Goal: Navigation & Orientation: Find specific page/section

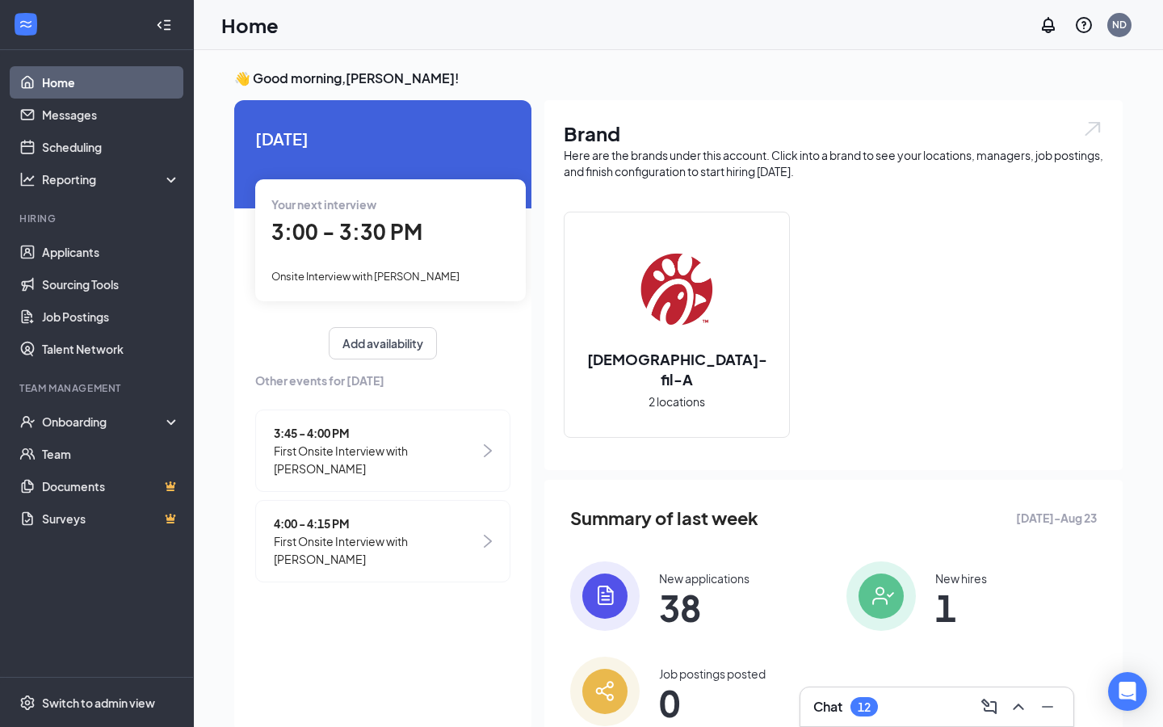
click at [400, 220] on span "3:00 - 3:30 PM" at bounding box center [346, 231] width 151 height 27
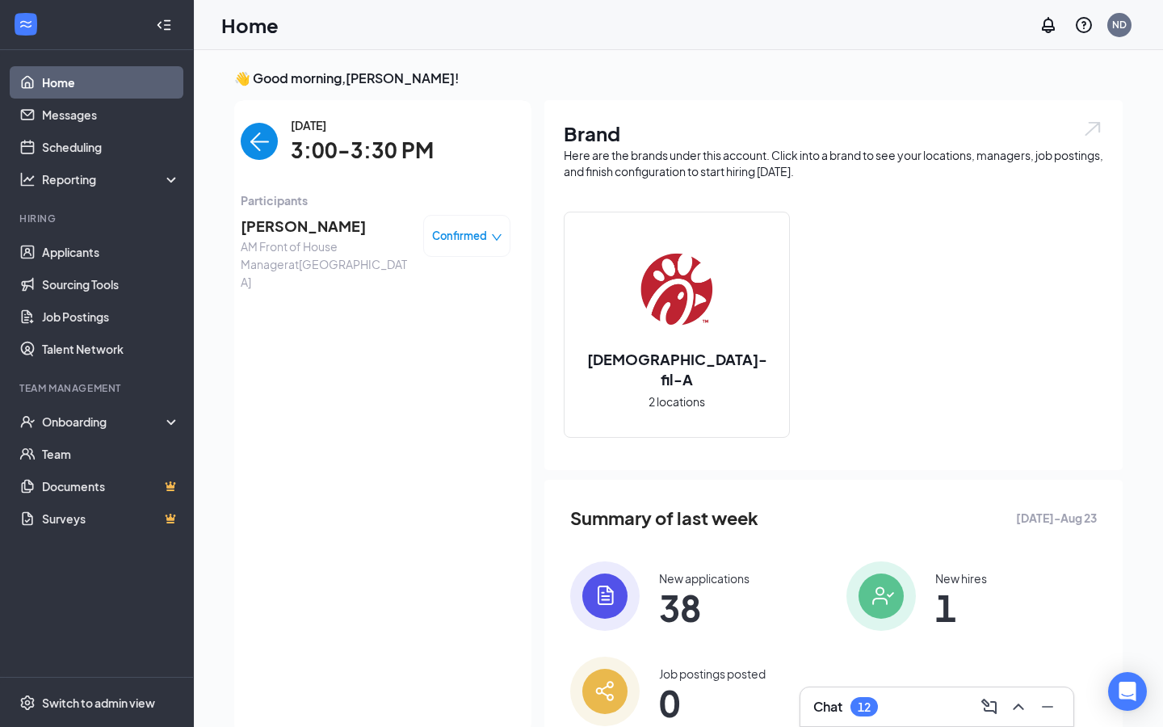
scroll to position [6, 0]
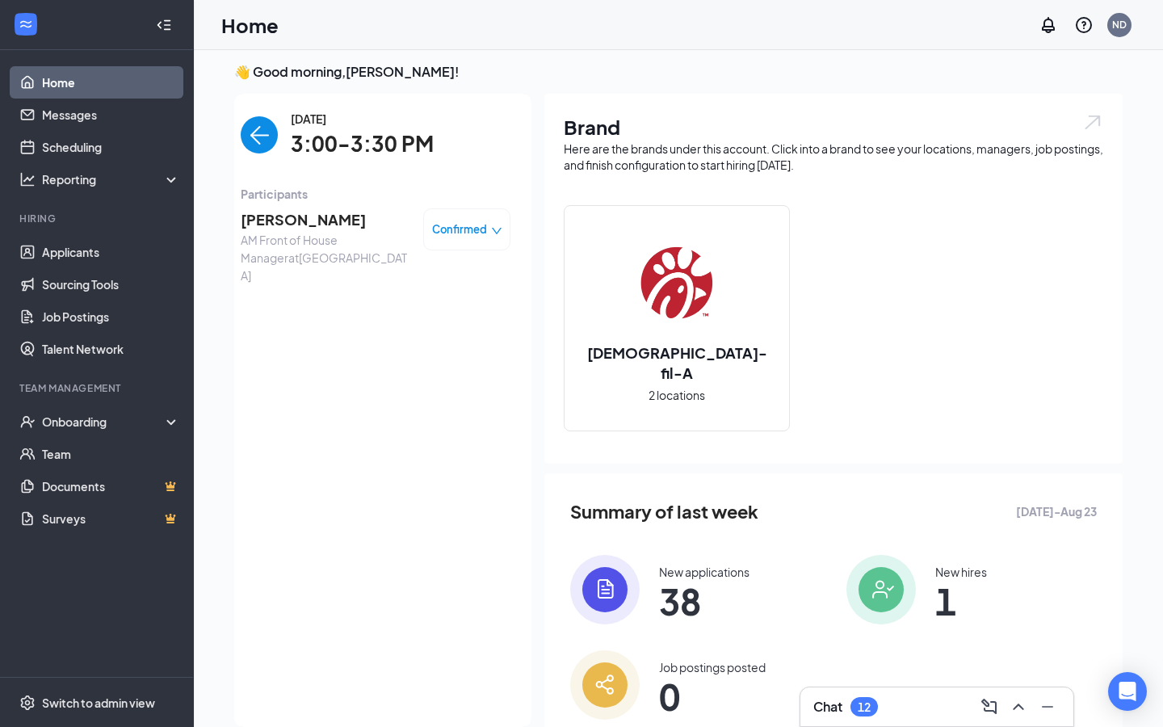
click at [263, 149] on img "back-button" at bounding box center [259, 134] width 37 height 37
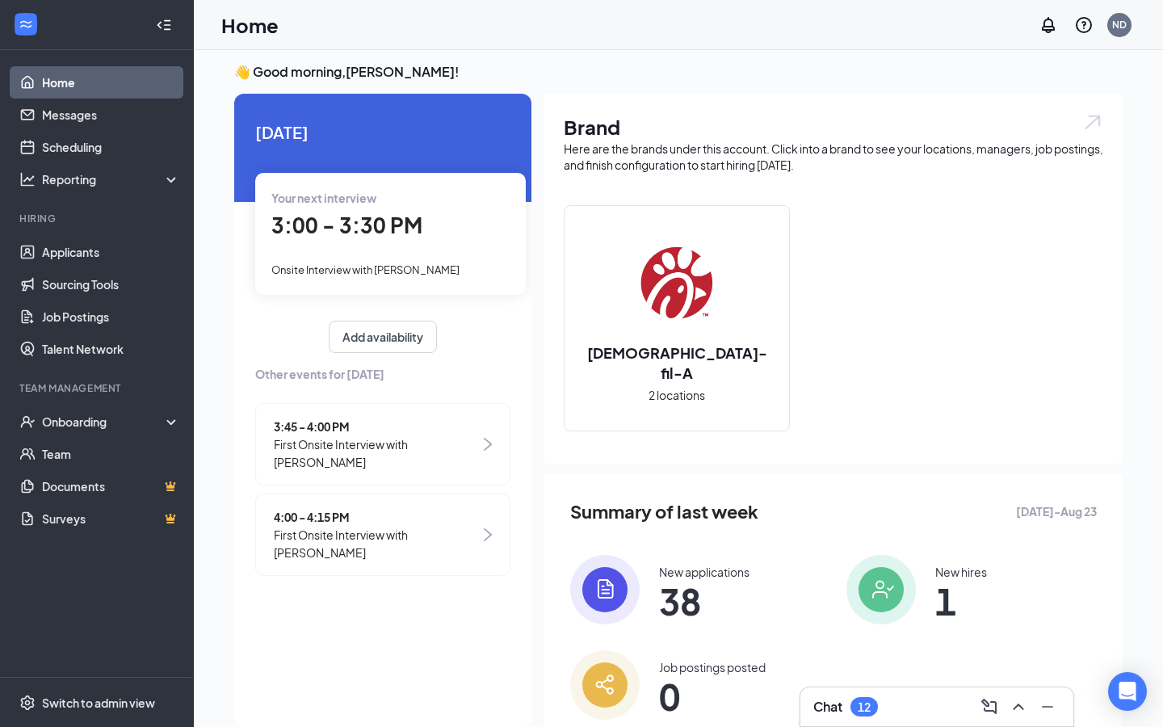
click at [328, 425] on span "3:45 - 4:00 PM" at bounding box center [377, 426] width 206 height 18
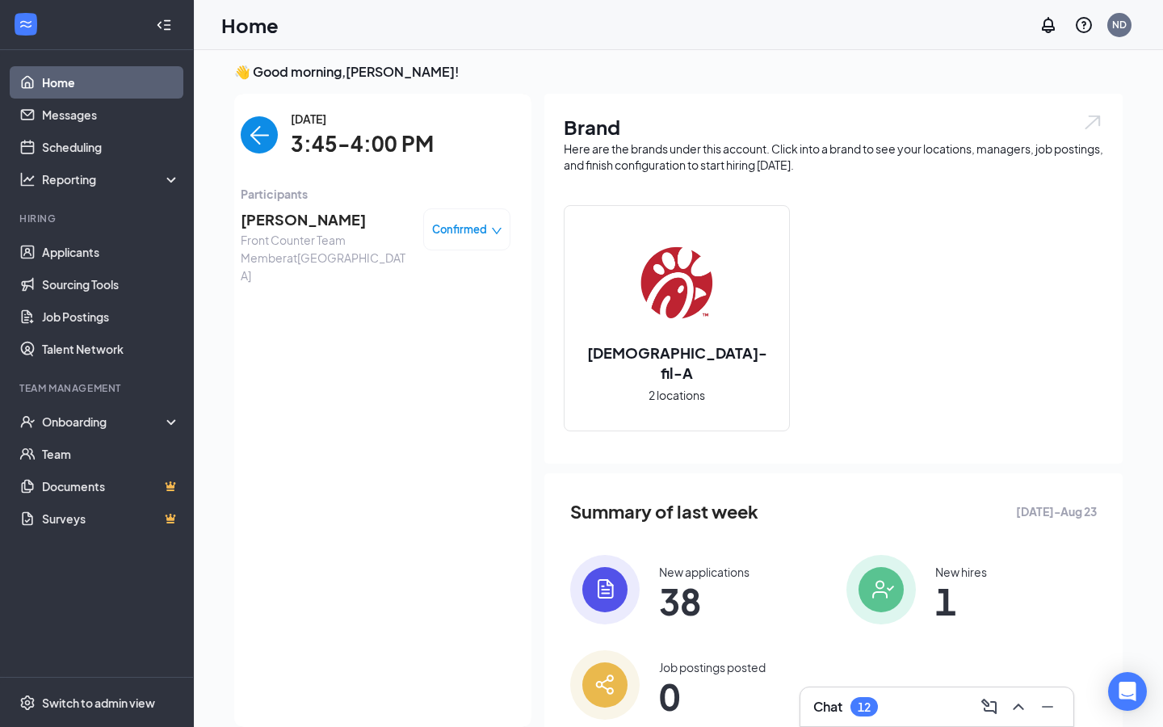
click at [258, 159] on div "[DATE] 3:45-4:00 PM" at bounding box center [376, 135] width 270 height 51
click at [266, 139] on img "back-button" at bounding box center [259, 134] width 37 height 37
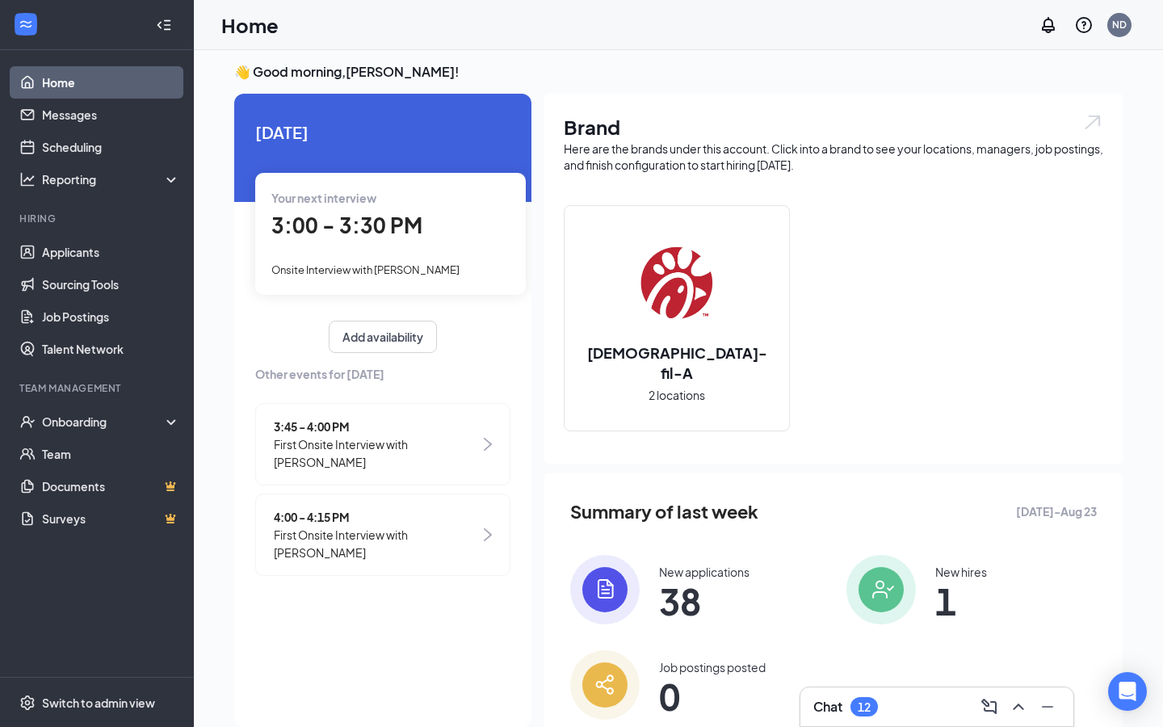
click at [295, 530] on span "First Onsite Interview with [PERSON_NAME]" at bounding box center [377, 544] width 206 height 36
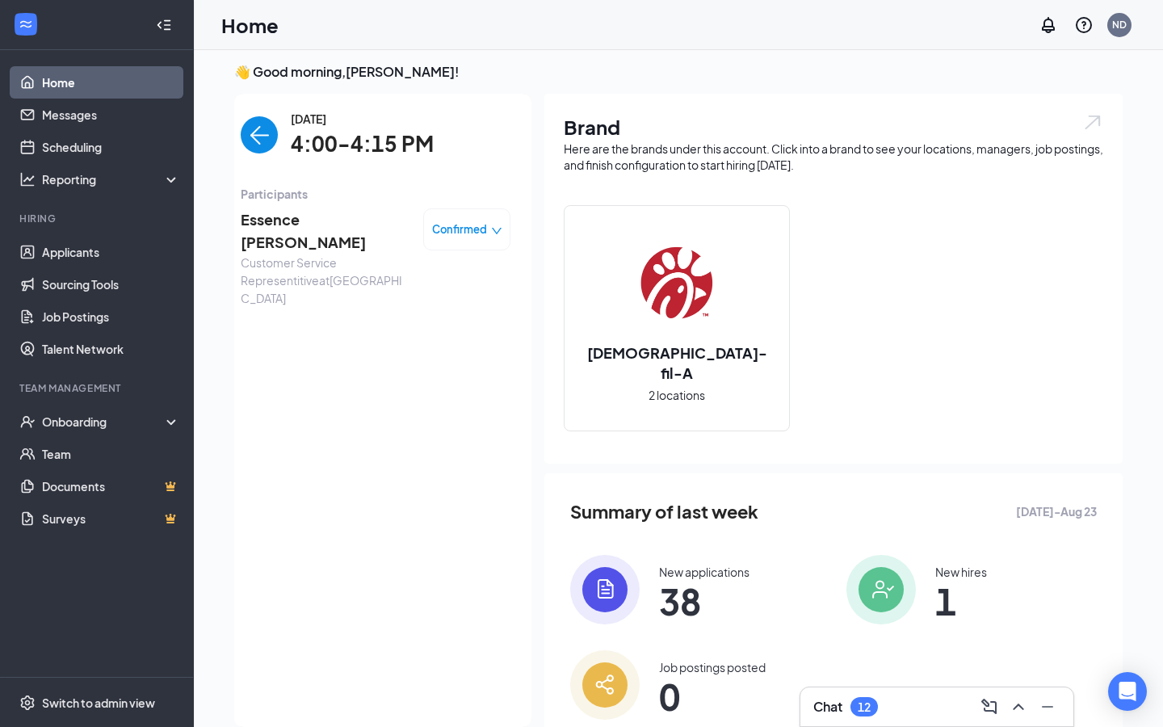
click at [264, 139] on img "back-button" at bounding box center [259, 134] width 37 height 37
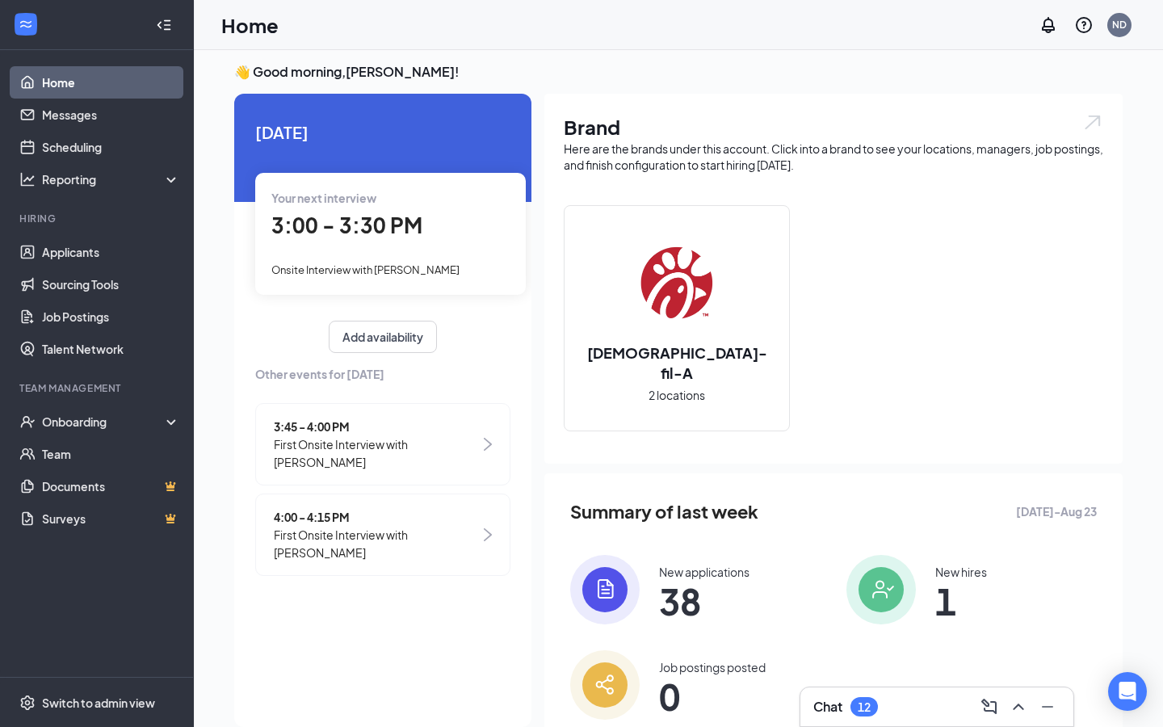
click at [374, 250] on div "Your next interview 3:00 - 3:30 PM Onsite Interview with [PERSON_NAME]" at bounding box center [390, 233] width 270 height 121
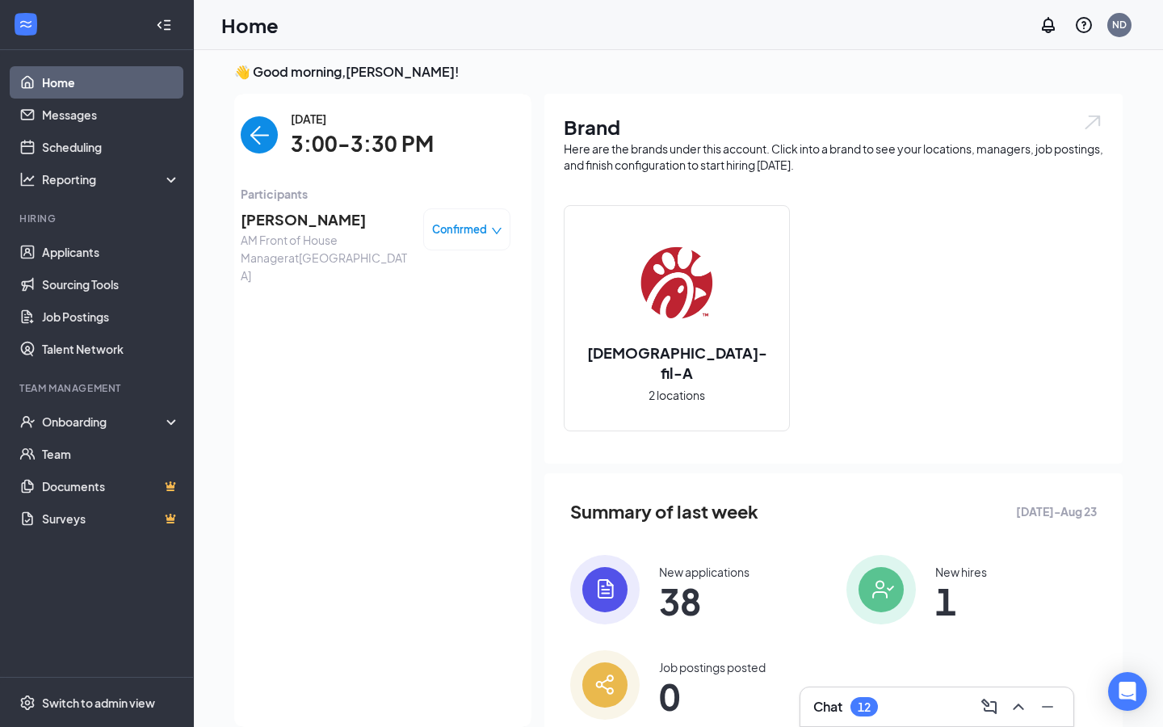
click at [362, 221] on span "[PERSON_NAME]" at bounding box center [326, 219] width 170 height 23
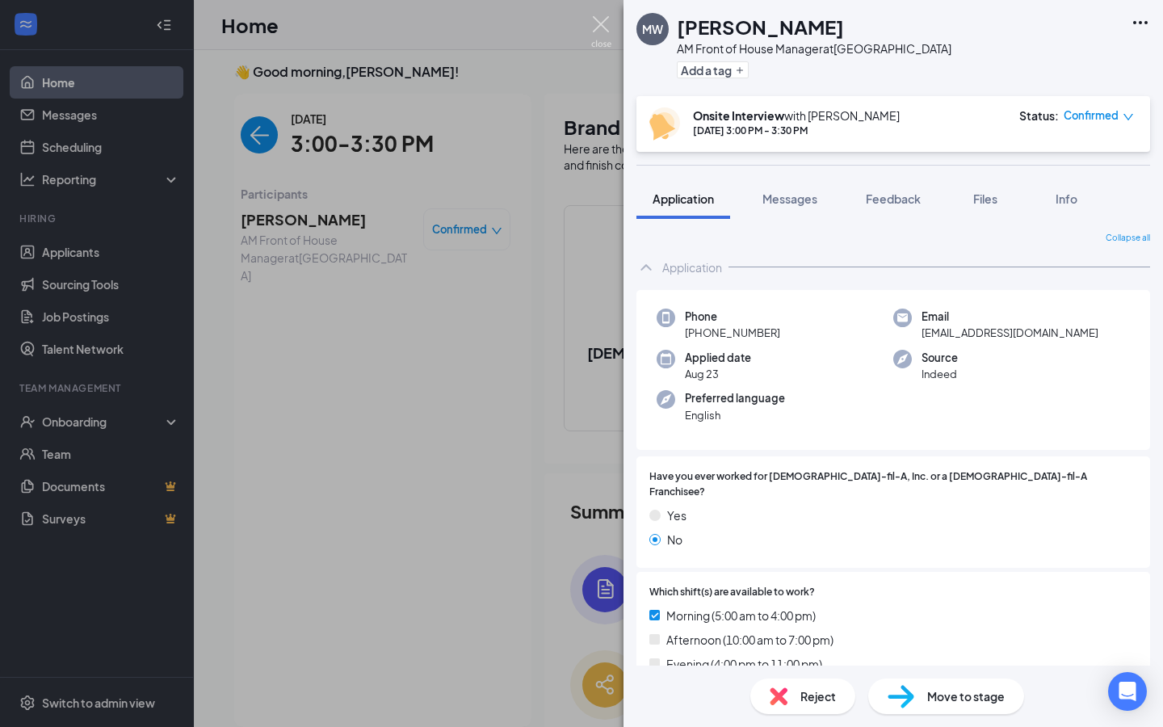
click at [598, 33] on img at bounding box center [601, 31] width 20 height 31
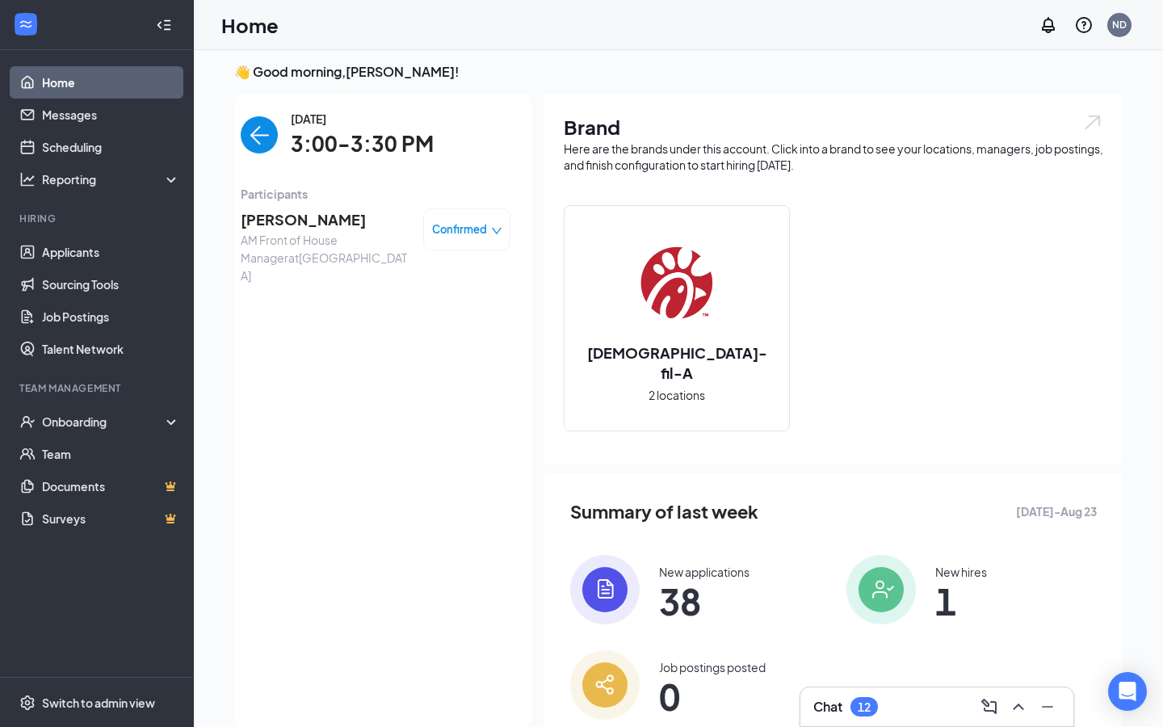
click at [263, 147] on img "back-button" at bounding box center [259, 134] width 37 height 37
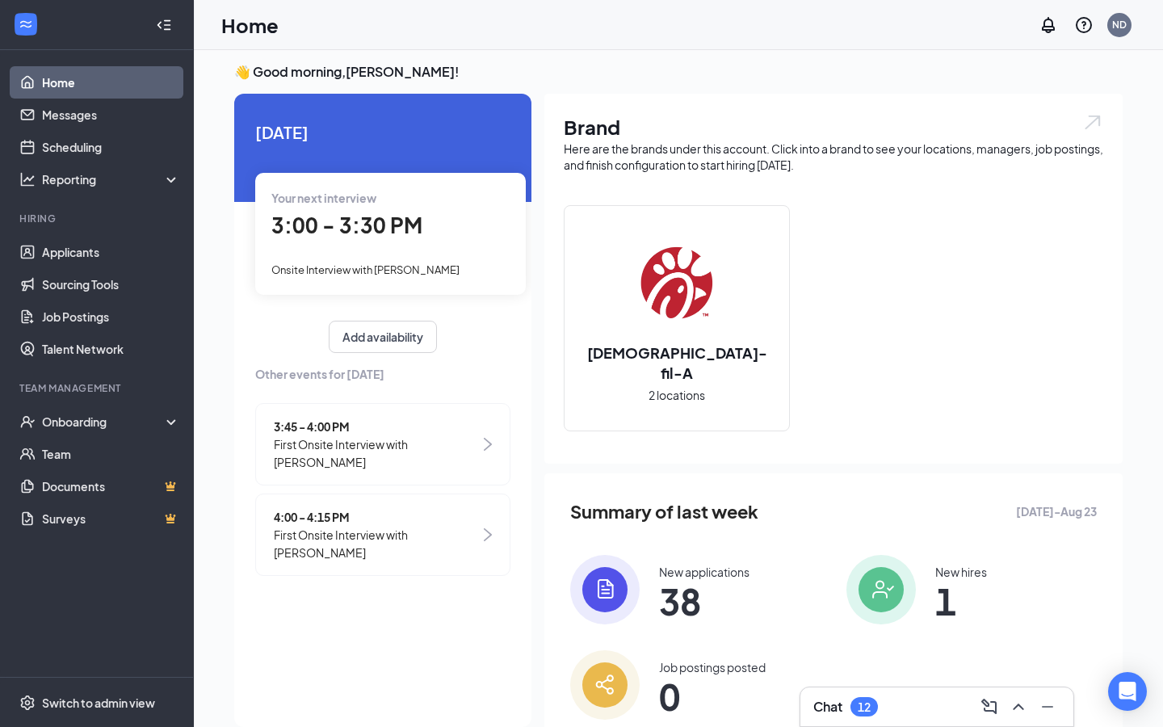
click at [396, 430] on span "3:45 - 4:00 PM" at bounding box center [377, 426] width 206 height 18
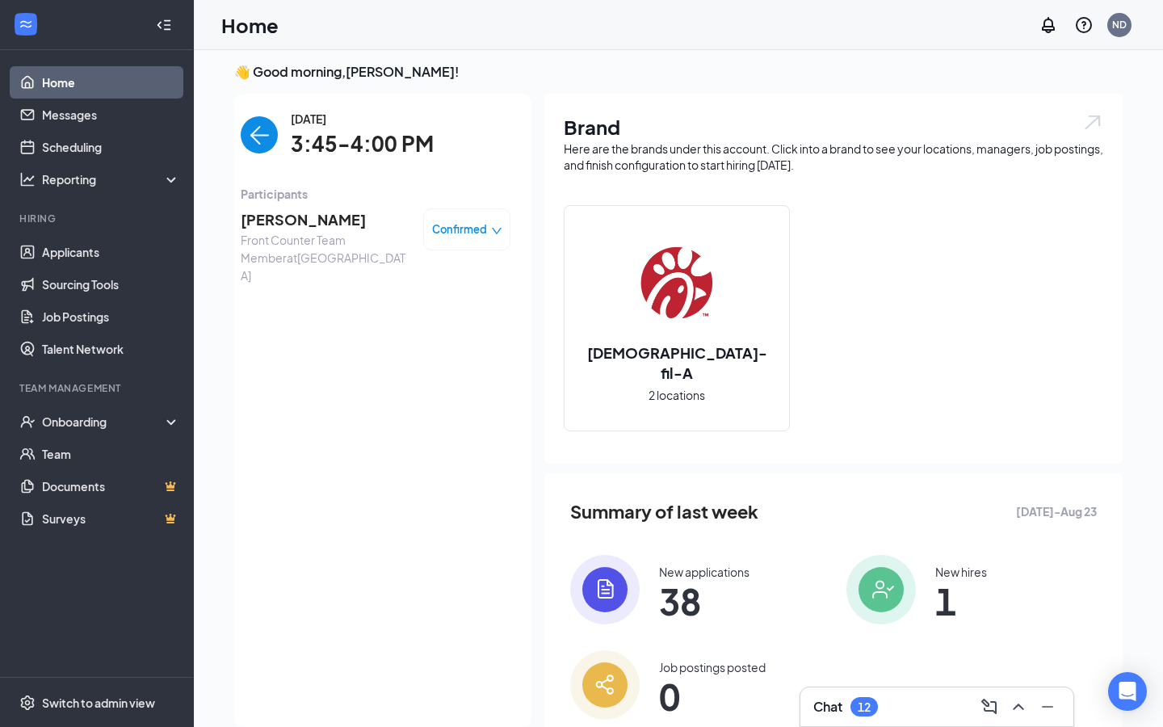
click at [270, 128] on img "back-button" at bounding box center [259, 134] width 37 height 37
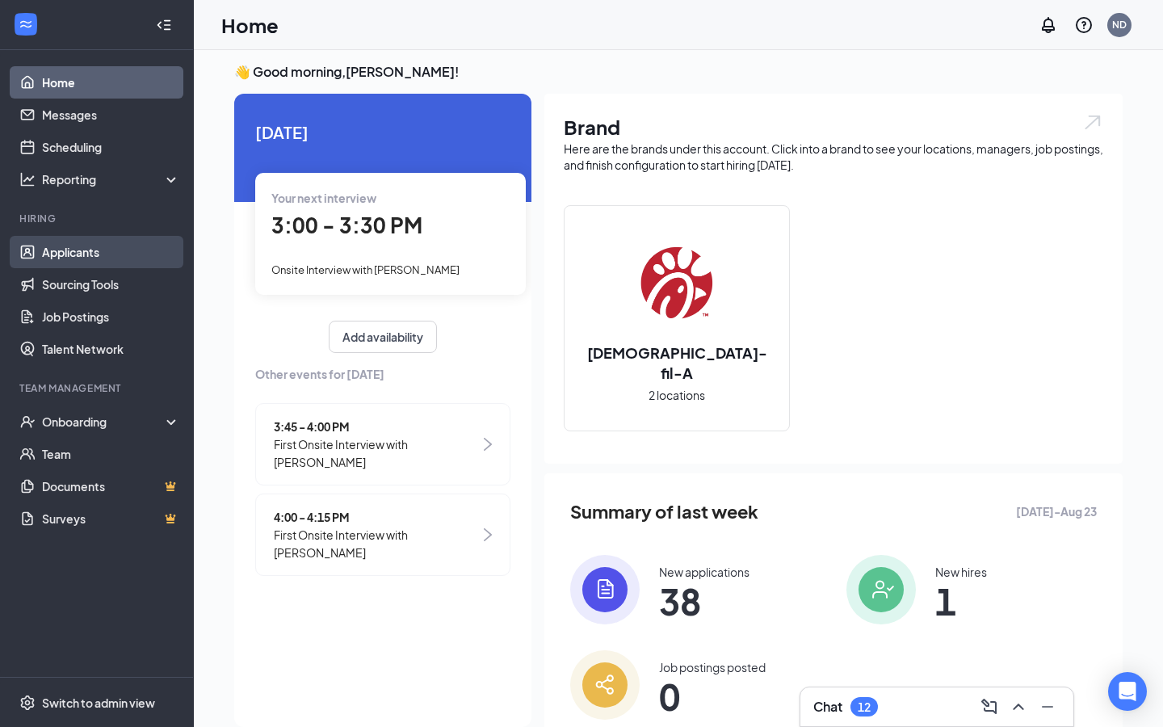
click at [155, 253] on link "Applicants" at bounding box center [111, 252] width 138 height 32
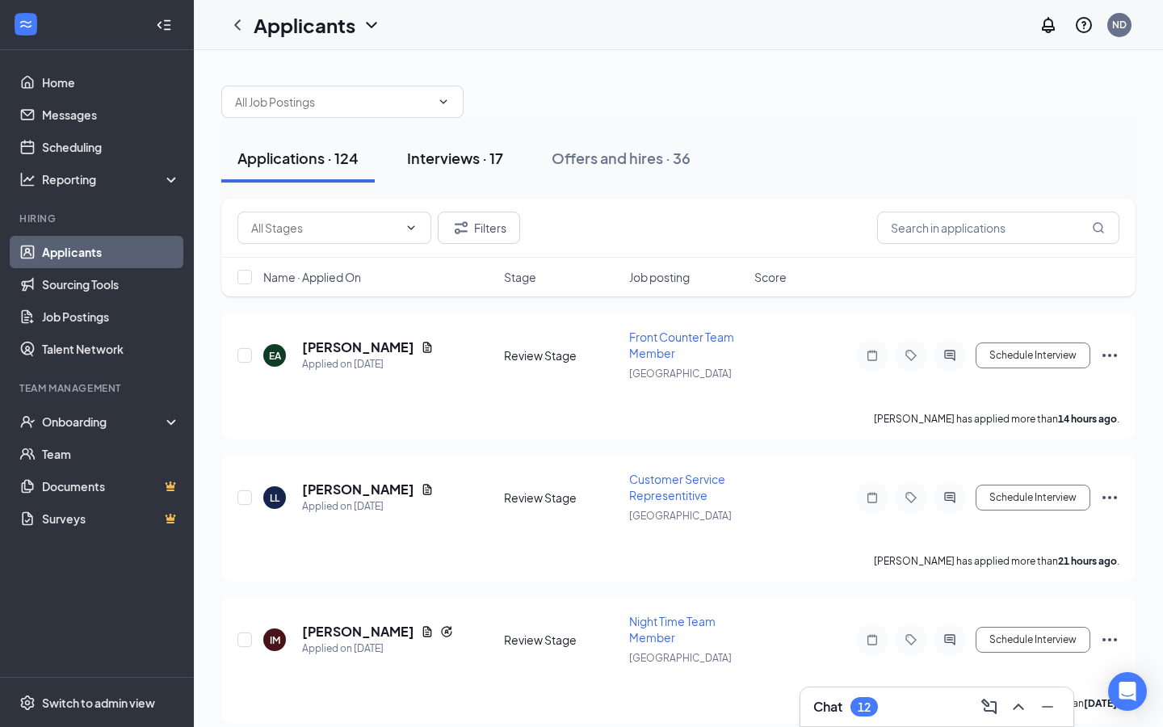
click at [465, 157] on div "Interviews · 17" at bounding box center [455, 158] width 96 height 20
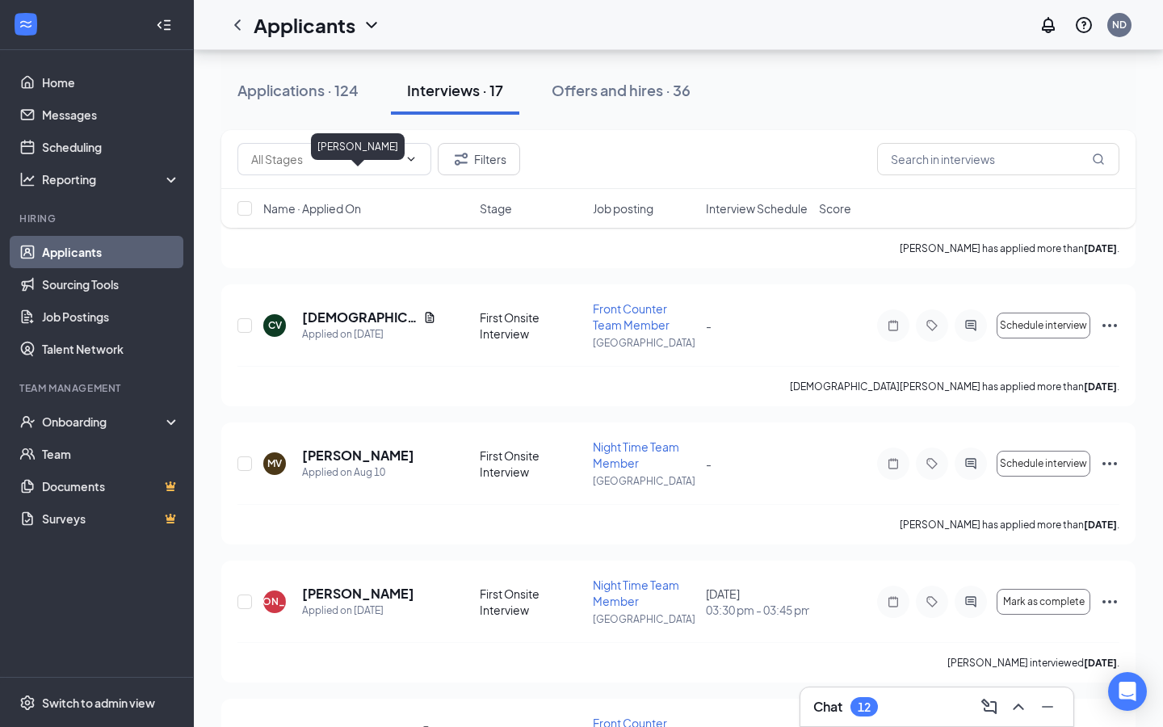
scroll to position [1692, 0]
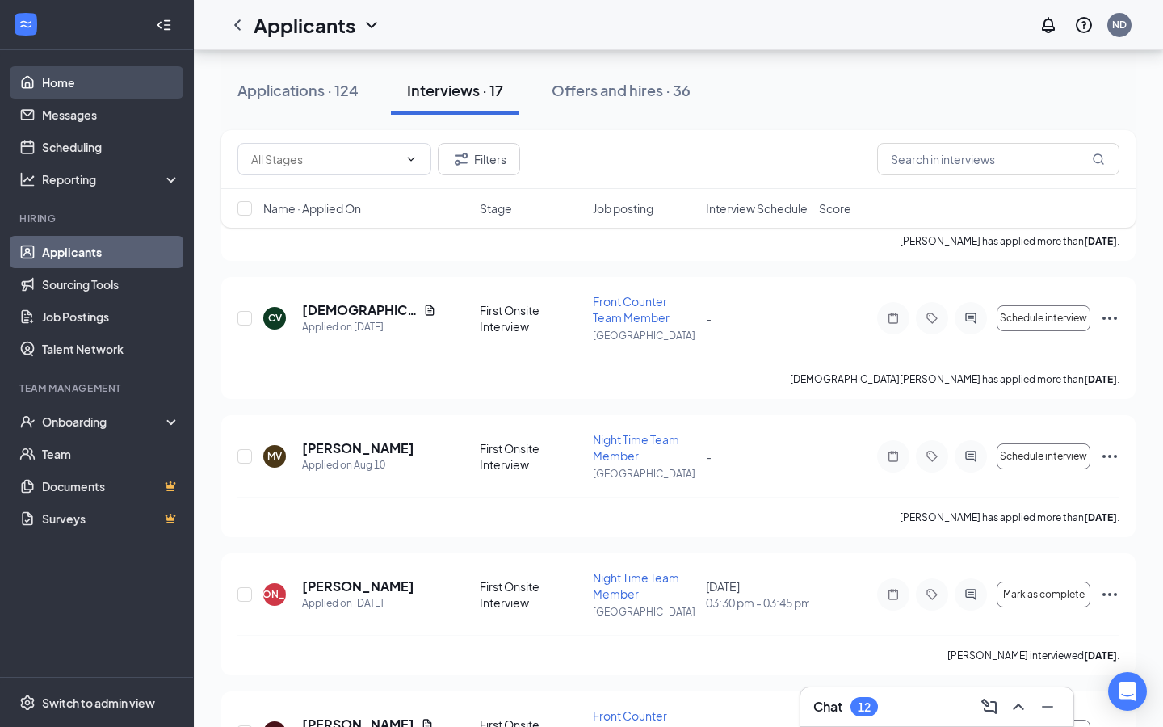
click at [111, 78] on link "Home" at bounding box center [111, 82] width 138 height 32
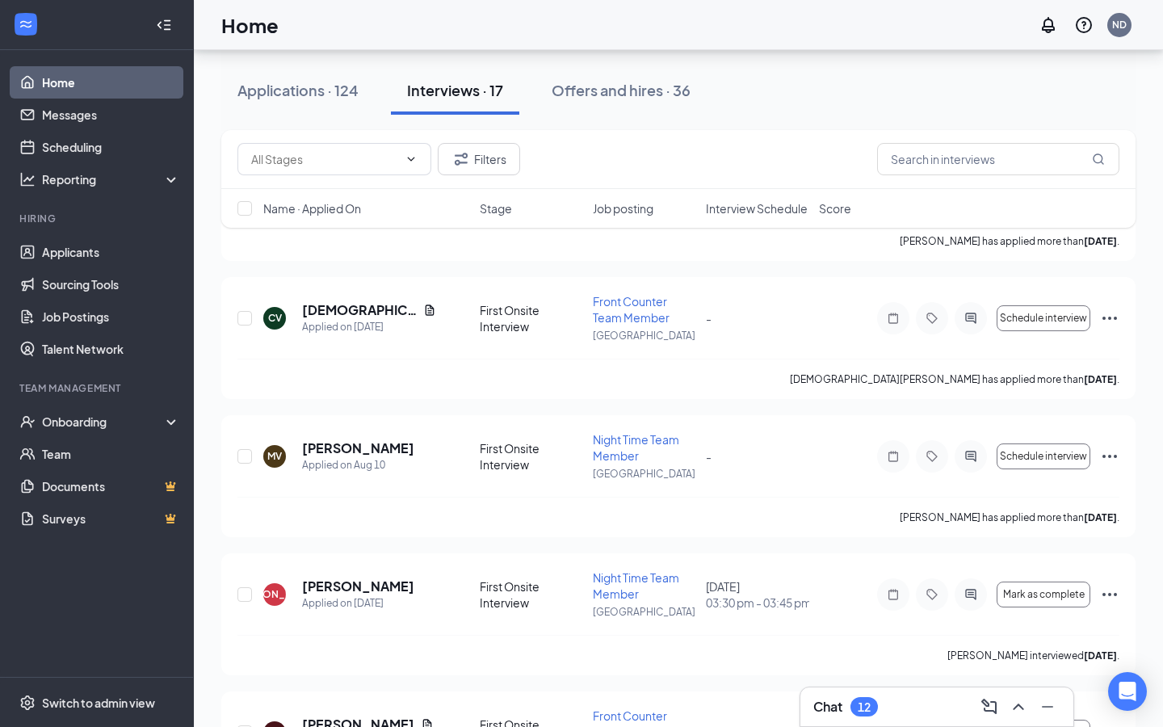
scroll to position [61, 0]
